Goal: Information Seeking & Learning: Check status

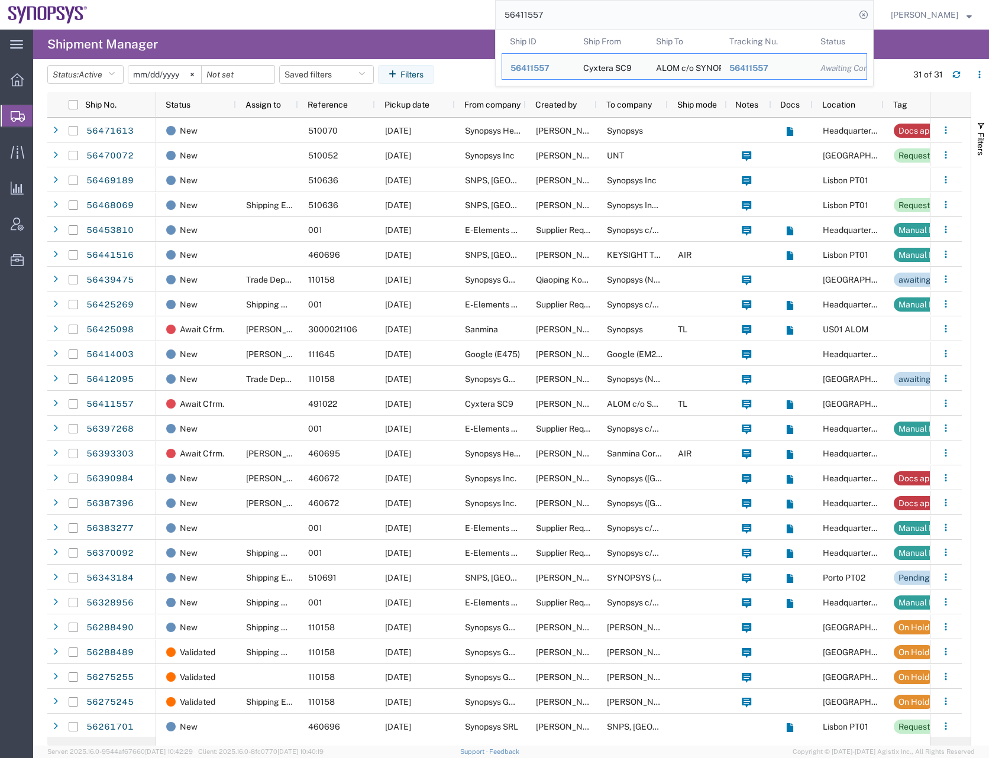
click at [526, 14] on input "56411557" at bounding box center [676, 15] width 360 height 28
paste input "43841"
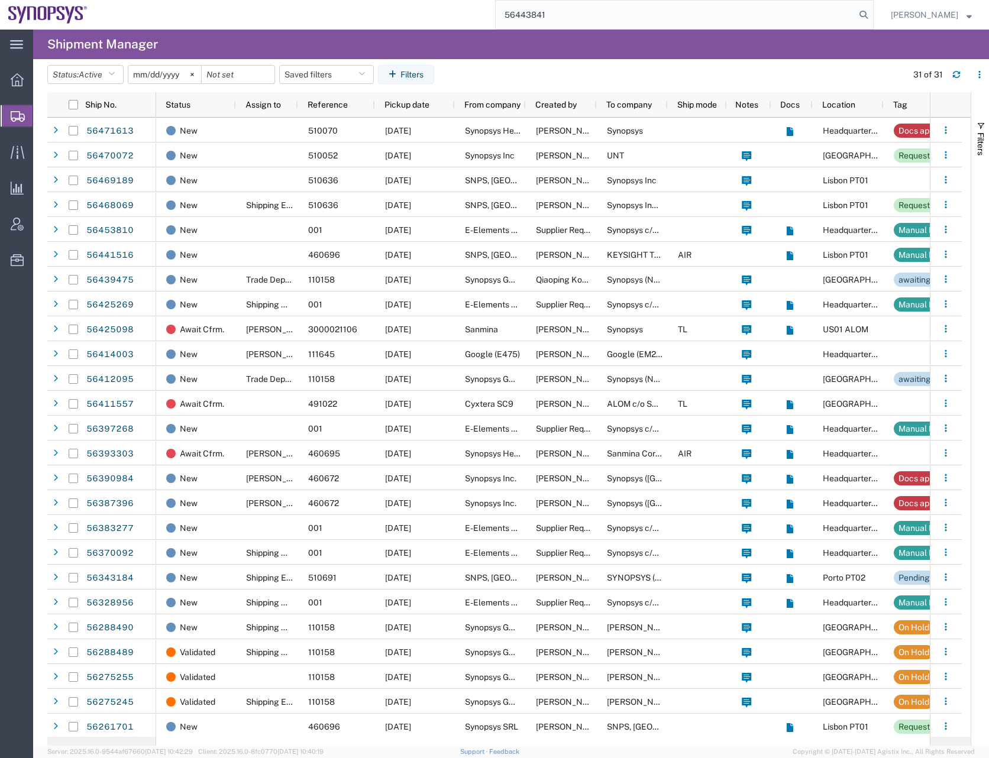
type input "56443841"
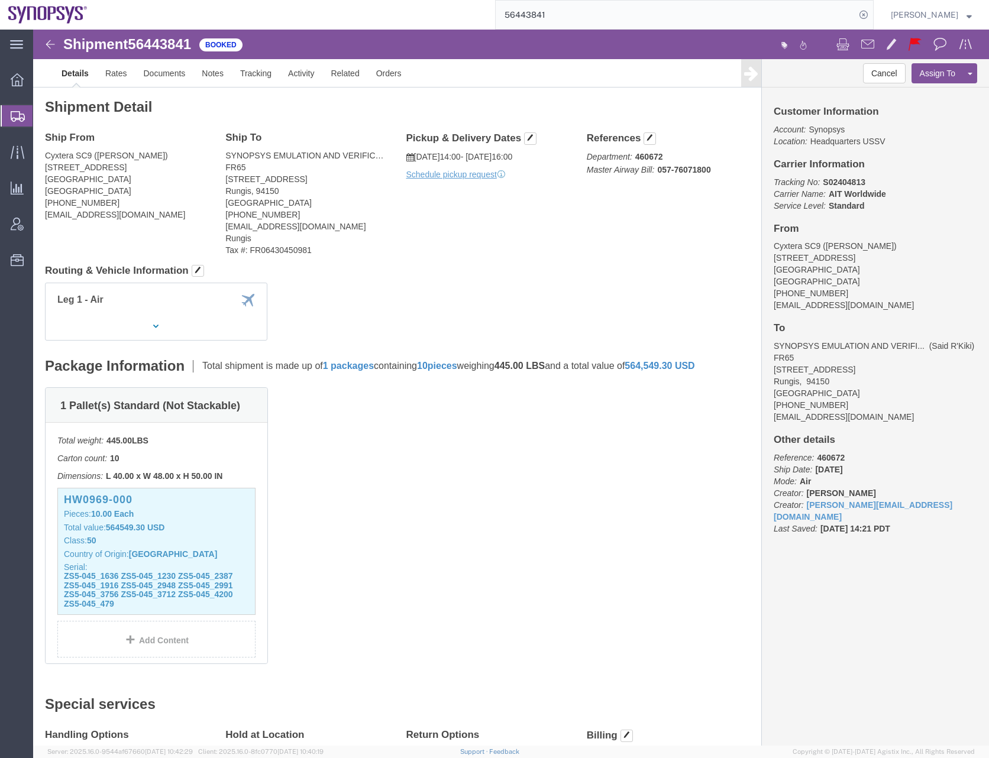
click div "1 Pallet(s) Standard (Not Stackable) Total weight: 445.00 LBS Carton count: 10 …"
click link "Documents"
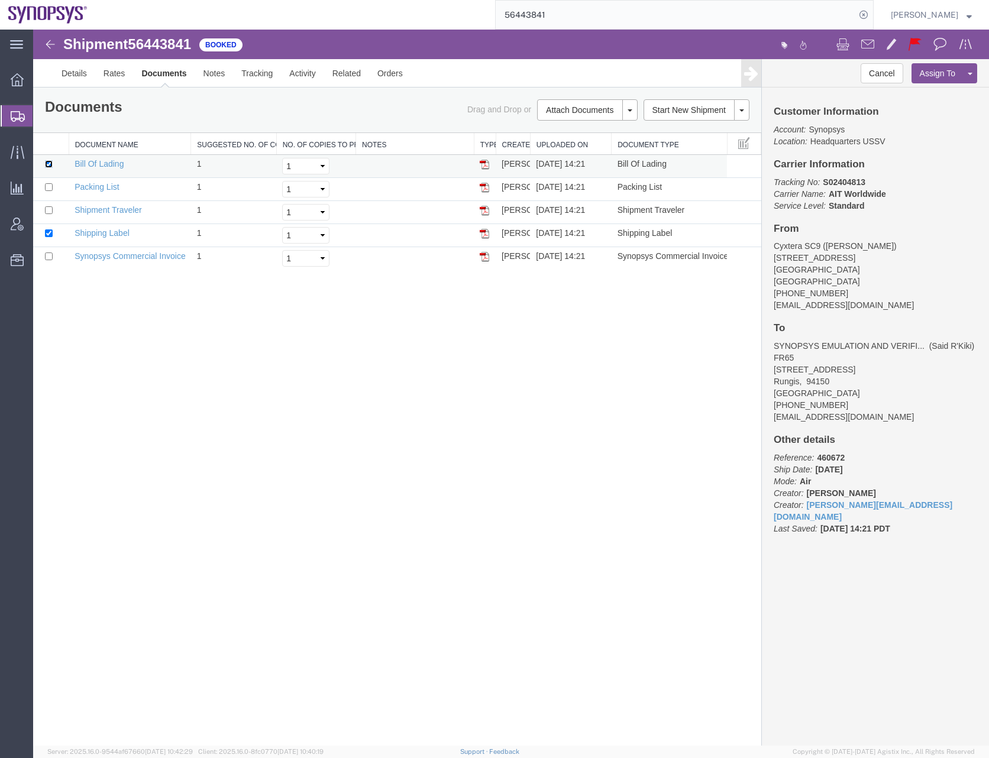
click at [49, 163] on input "checkbox" at bounding box center [49, 164] width 8 height 8
checkbox input "false"
click at [49, 186] on input "checkbox" at bounding box center [49, 187] width 8 height 8
checkbox input "true"
click at [46, 232] on input "checkbox" at bounding box center [49, 234] width 8 height 8
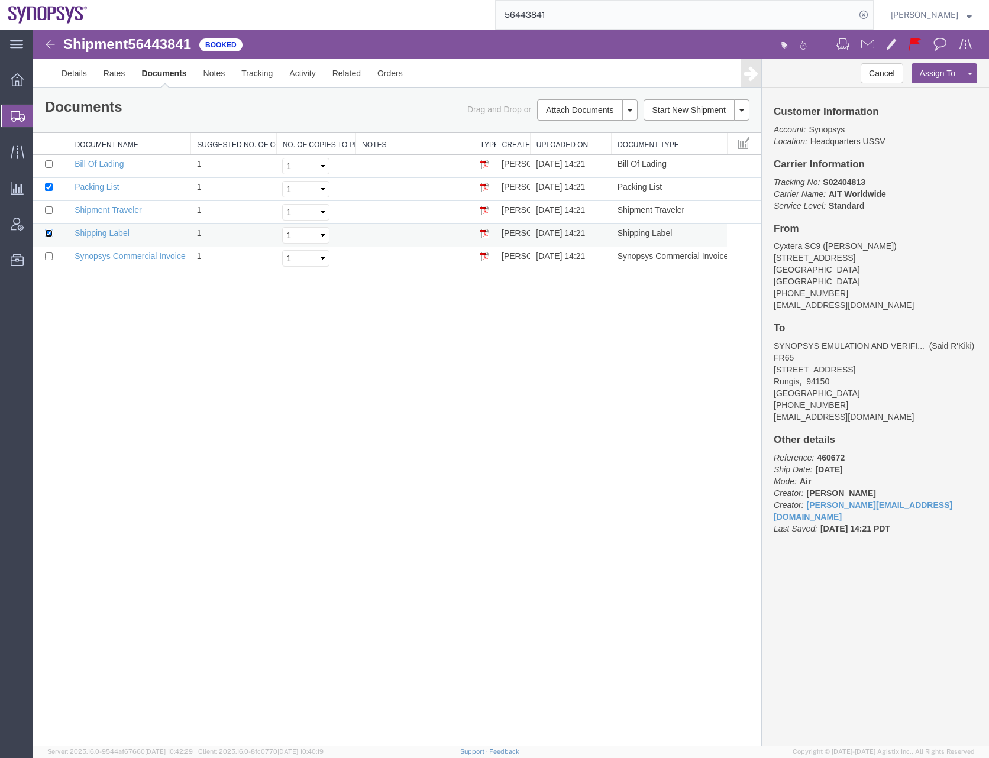
checkbox input "false"
click at [47, 258] on input "checkbox" at bounding box center [49, 257] width 8 height 8
checkbox input "true"
click at [559, 128] on link "Print Documents" at bounding box center [585, 130] width 103 height 18
click at [65, 70] on link "Details" at bounding box center [74, 73] width 42 height 28
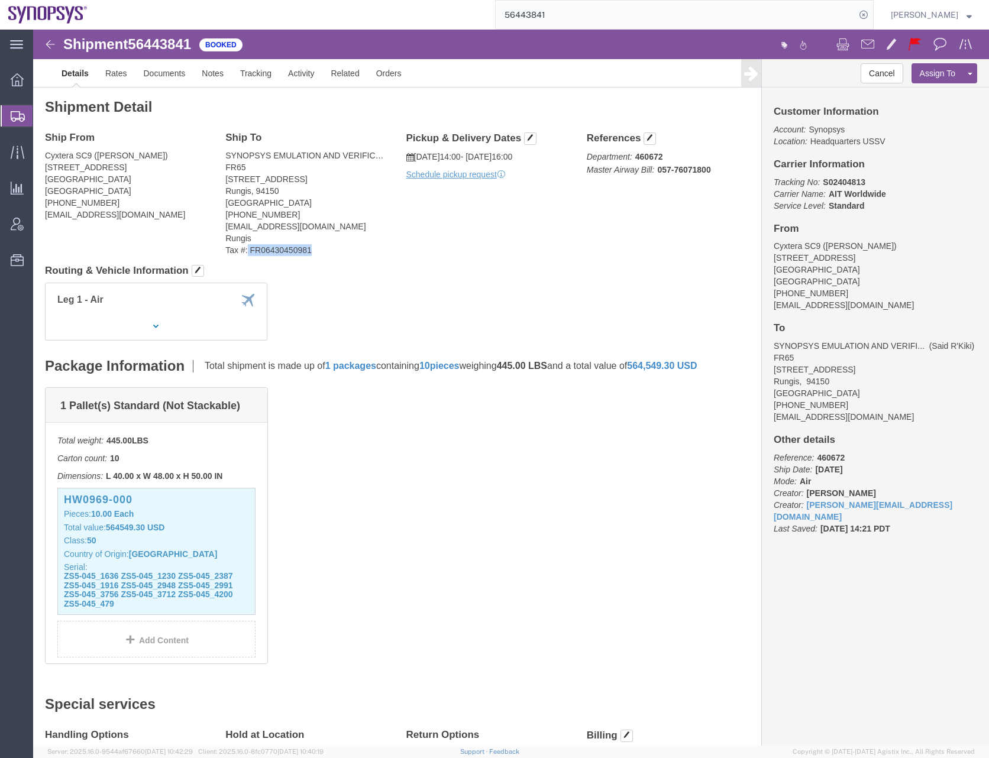
drag, startPoint x: 276, startPoint y: 219, endPoint x: 214, endPoint y: 219, distance: 62.1
click address "SYNOPSYS EMULATION AND VERIFICATION (Said R'Kiki) FR65 [STREET_ADDRESS] [PHONE_…"
copy address "FR06430450981"
click div "Ship From Cyxtera SC9 ([PERSON_NAME]) [STREET_ADDRESS] [PHONE_NUMBER] [EMAIL_AD…"
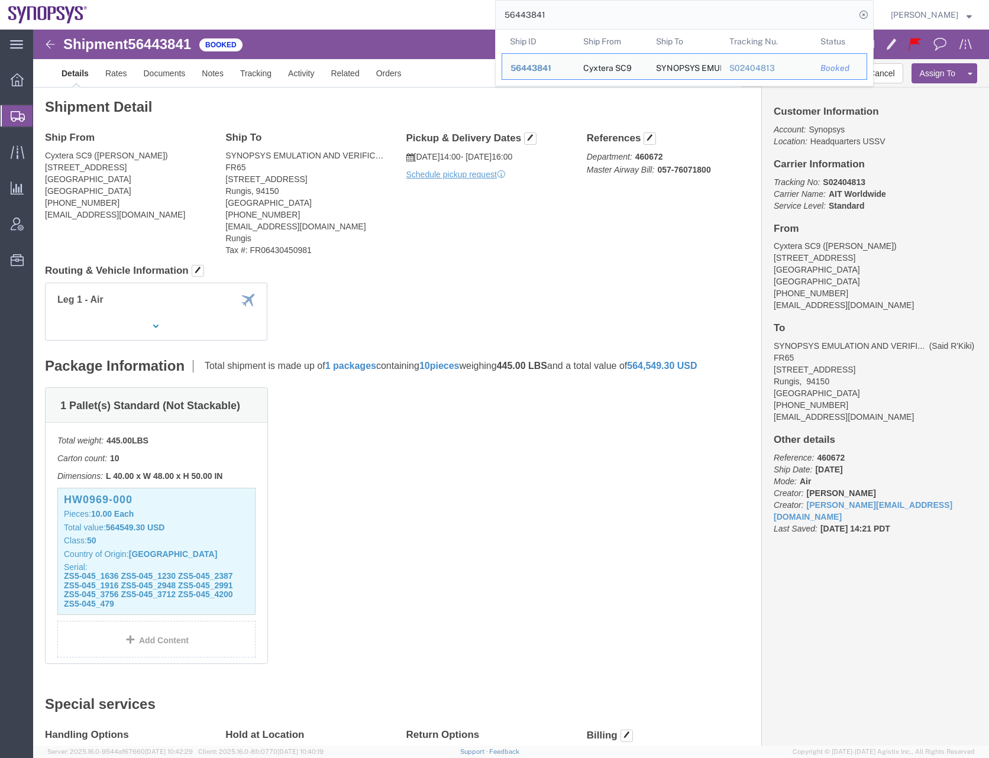
click at [536, 12] on input "56443841" at bounding box center [676, 15] width 360 height 28
paste input "11557"
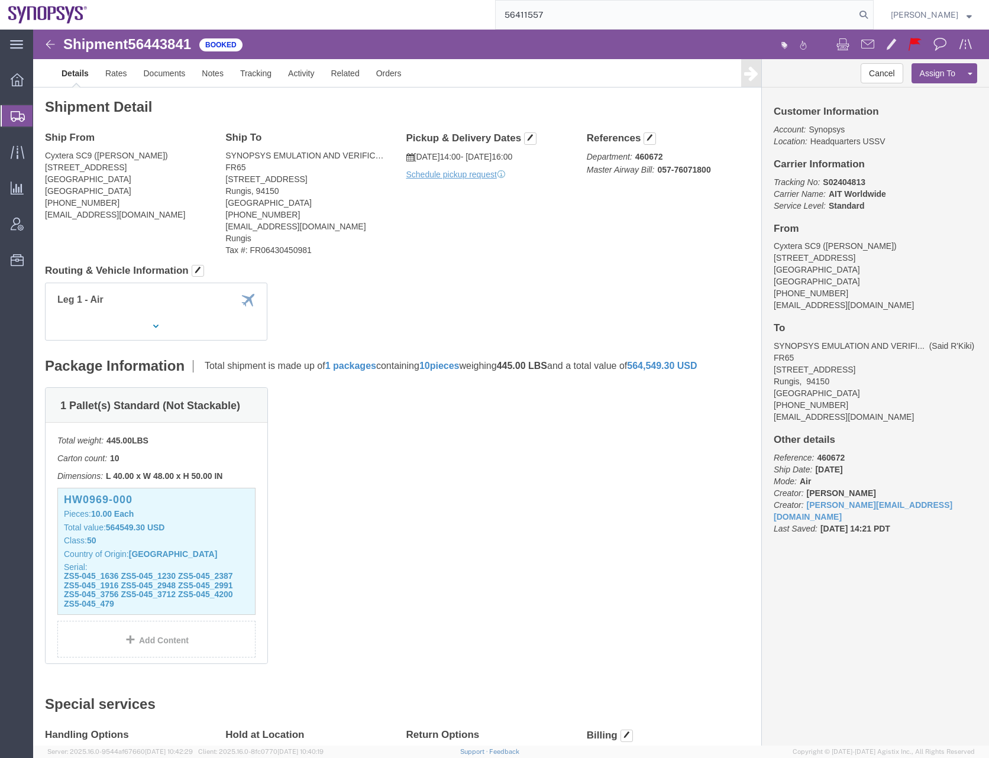
type input "56411557"
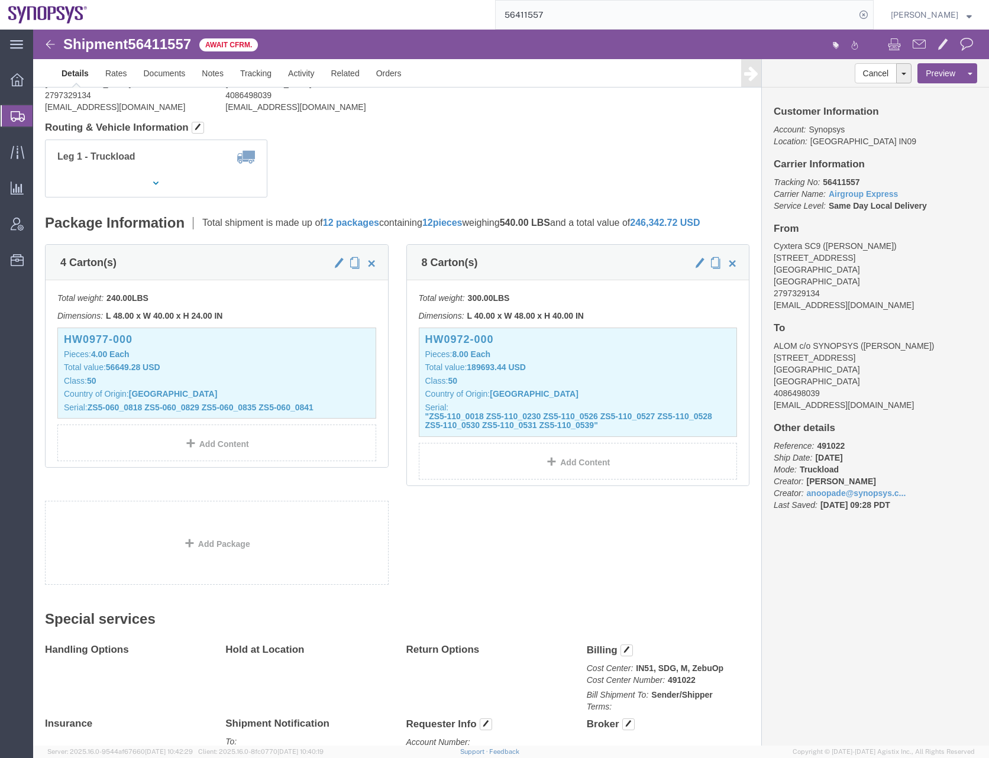
scroll to position [207, 0]
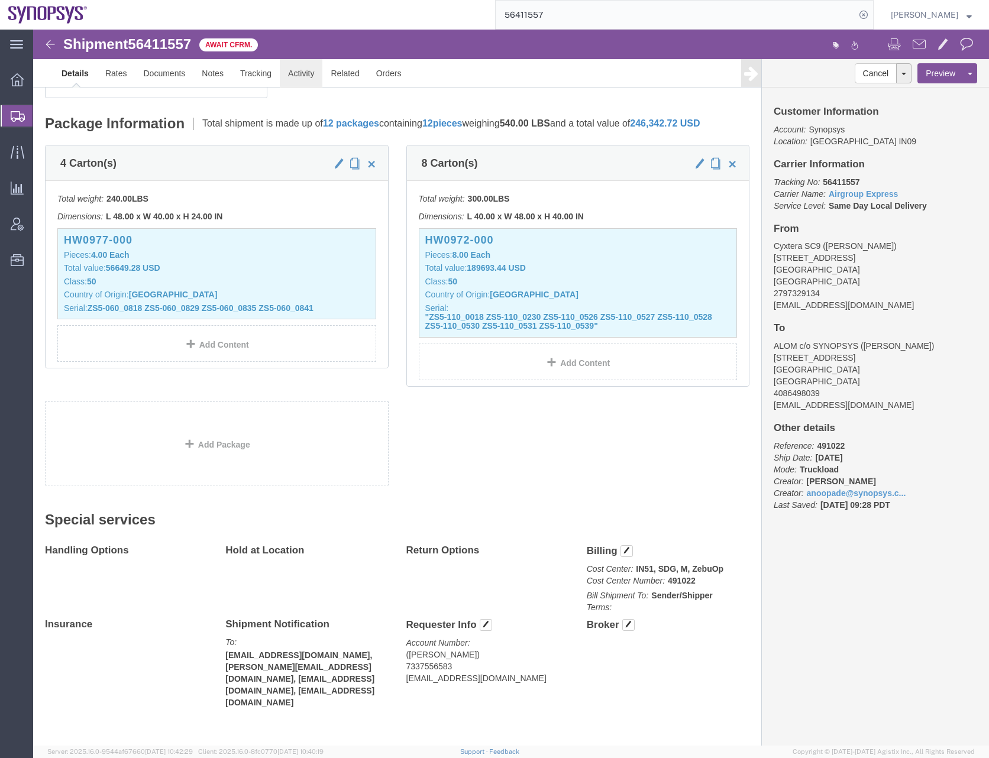
click link "Activity"
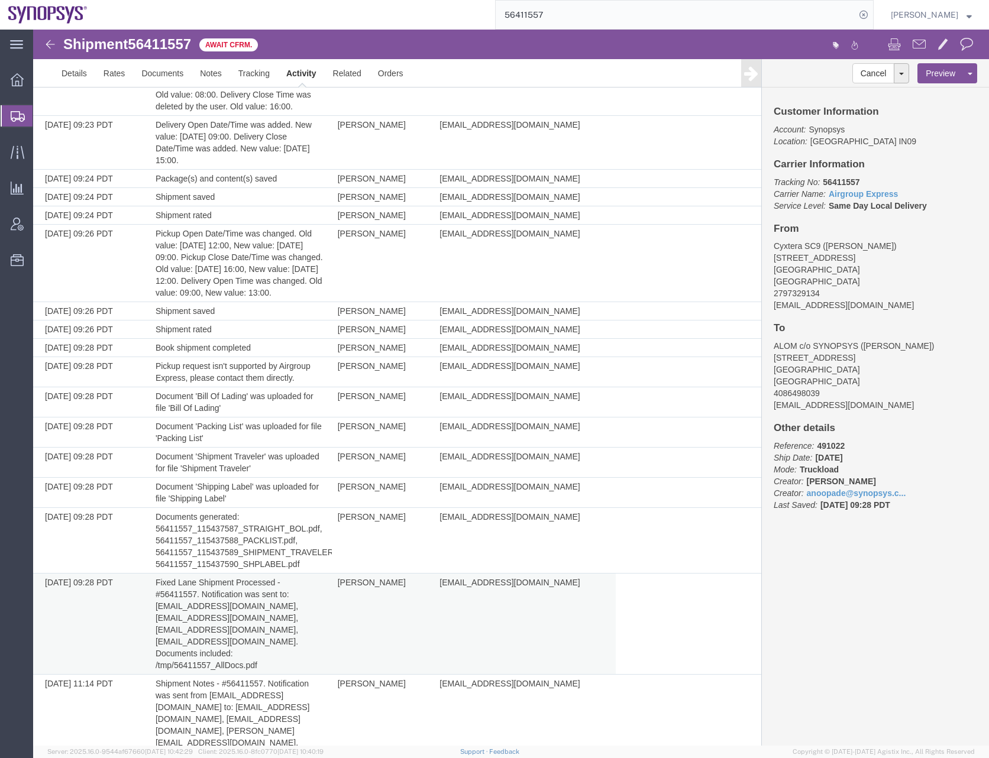
scroll to position [758, 0]
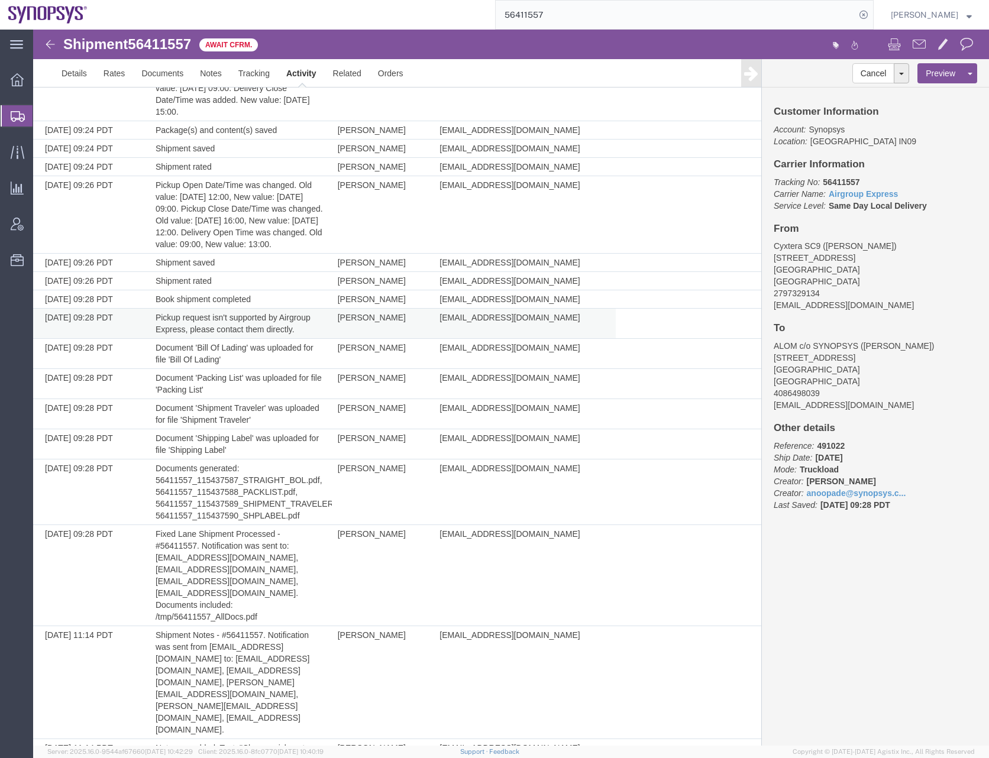
click at [298, 331] on td "Pickup request isn't supported by Airgroup Express, please contact them directl…" at bounding box center [241, 324] width 182 height 30
click at [10, 121] on div at bounding box center [17, 115] width 33 height 21
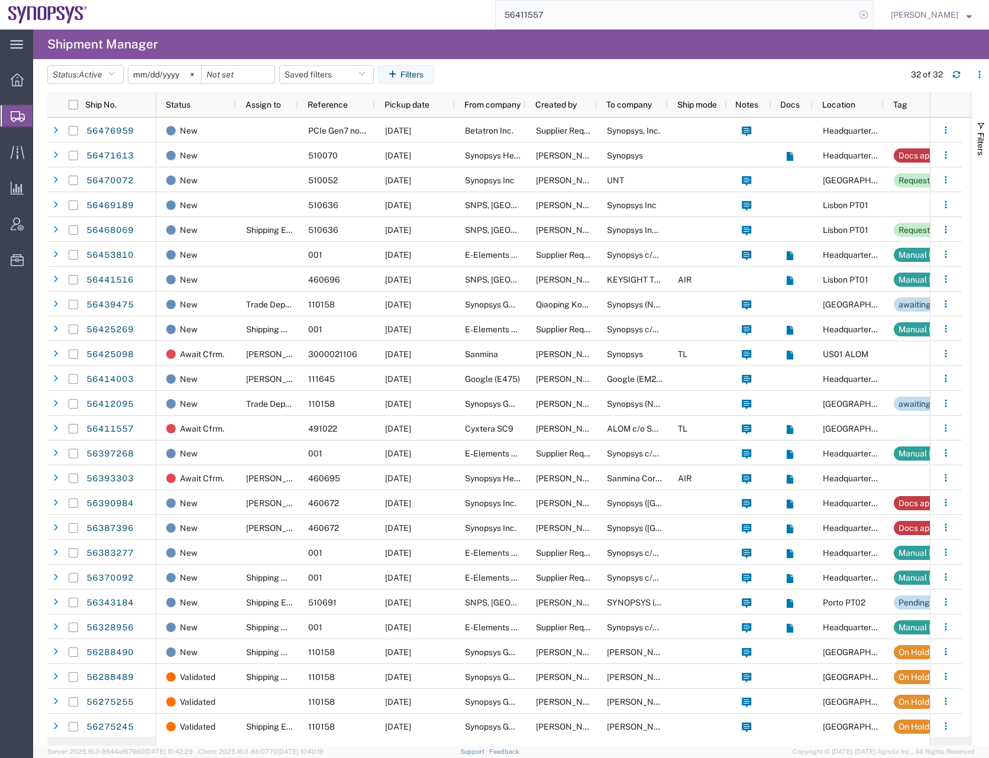
click at [872, 14] on icon at bounding box center [863, 15] width 17 height 17
click at [870, 10] on icon at bounding box center [863, 15] width 17 height 17
click at [526, 9] on input "search" at bounding box center [676, 15] width 360 height 28
paste input "56472691"
type input "56472691"
